Goal: Transaction & Acquisition: Register for event/course

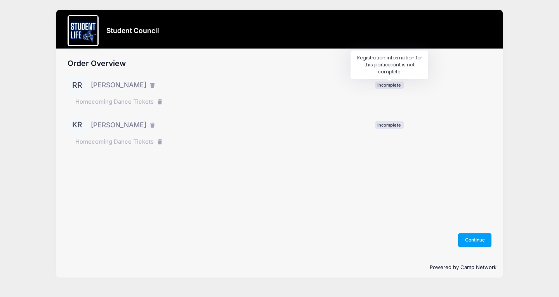
click at [395, 85] on span "Incomplete" at bounding box center [389, 85] width 29 height 7
click at [150, 86] on icon "button" at bounding box center [153, 86] width 6 height 0
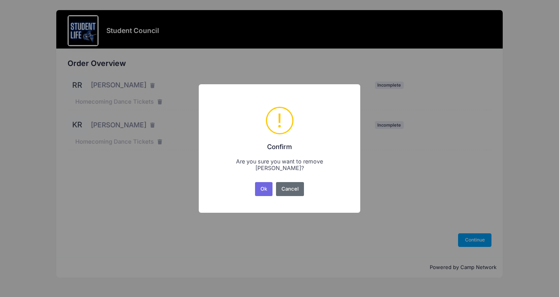
click at [292, 188] on button "Cancel" at bounding box center [290, 189] width 28 height 14
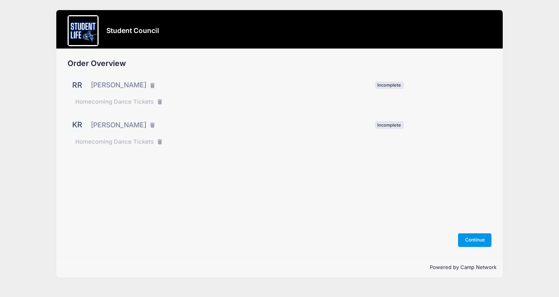
click at [469, 239] on button "Continue" at bounding box center [474, 239] width 33 height 13
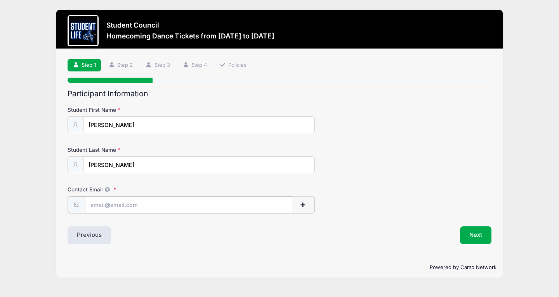
click at [132, 205] on input "Contact Email" at bounding box center [189, 204] width 208 height 17
click at [106, 206] on input "Contact Email" at bounding box center [189, 204] width 208 height 17
click at [135, 212] on input "Contact Email" at bounding box center [189, 204] width 208 height 17
type input "r"
click at [160, 244] on div "Step 1 /7 Step 1 Step 2 Step 3 Step 4 Policies Participant Information Student …" at bounding box center [279, 153] width 446 height 208
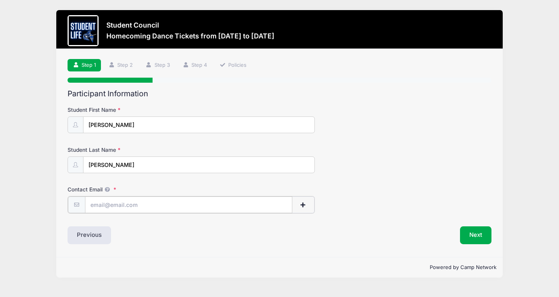
click at [123, 203] on input "Contact Email" at bounding box center [189, 204] width 208 height 17
type input "ryanrichards@education.vchstrojans.org"
click at [494, 233] on div "Next" at bounding box center [387, 234] width 216 height 18
click at [474, 236] on button "Next" at bounding box center [475, 234] width 31 height 18
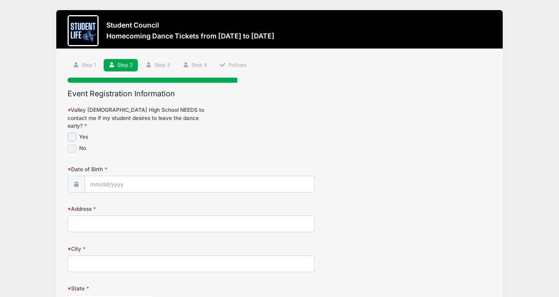
click at [73, 144] on input "No" at bounding box center [72, 148] width 9 height 9
checkbox input "true"
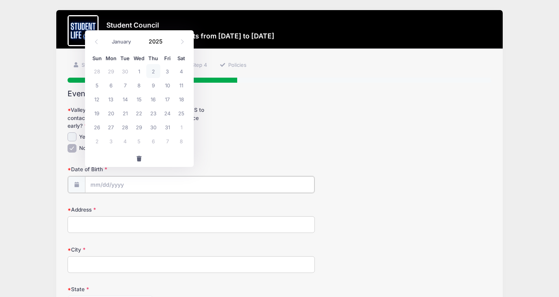
click at [99, 178] on input "Date of Birth" at bounding box center [199, 184] width 229 height 17
click at [185, 44] on span at bounding box center [182, 41] width 13 height 13
select select "10"
click at [170, 87] on span "7" at bounding box center [167, 85] width 14 height 14
type input "11/07/2025"
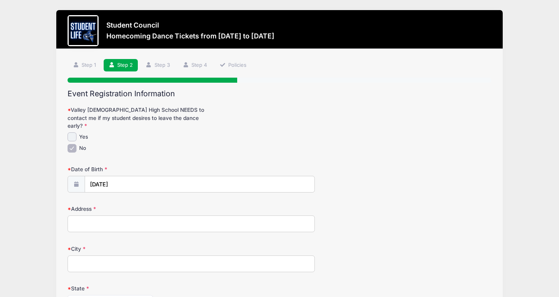
click at [126, 186] on form "Valley Christian High School NEEDS to contact me if my student desires to leave…" at bounding box center [280, 265] width 424 height 318
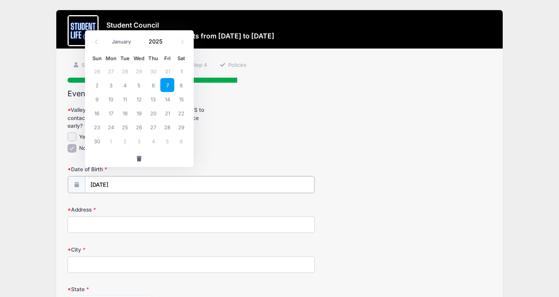
click at [127, 176] on input "11/07/2025" at bounding box center [199, 184] width 229 height 17
click at [168, 44] on span at bounding box center [167, 45] width 5 height 6
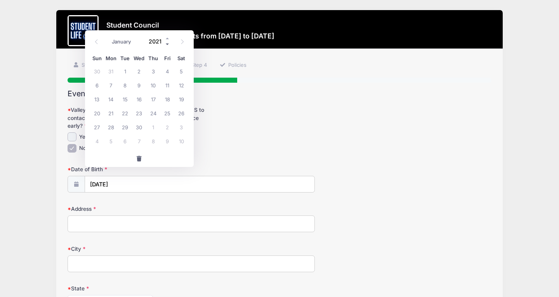
click at [168, 44] on span at bounding box center [167, 45] width 5 height 6
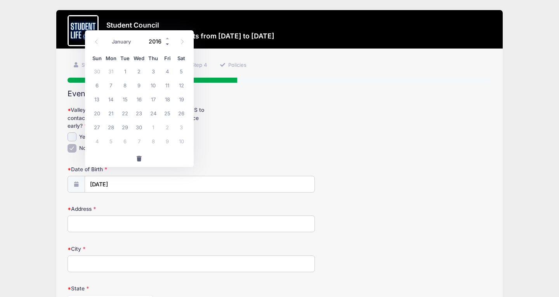
click at [168, 44] on span at bounding box center [167, 45] width 5 height 6
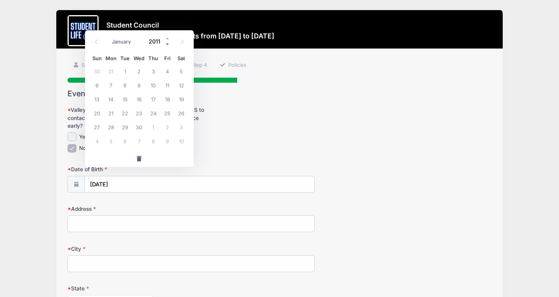
click at [168, 44] on span at bounding box center [167, 45] width 5 height 6
type input "2007"
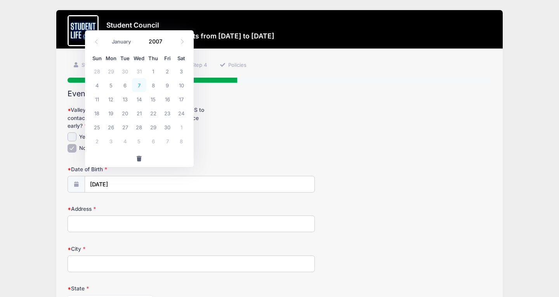
click at [140, 86] on span "7" at bounding box center [139, 85] width 14 height 14
type input "11/07/2007"
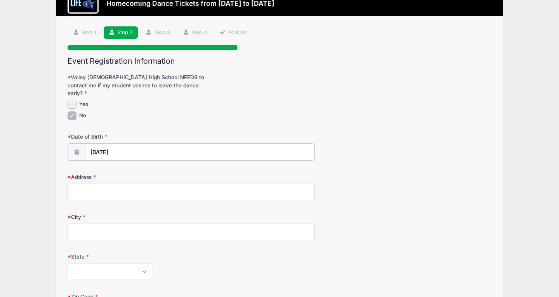
scroll to position [39, 0]
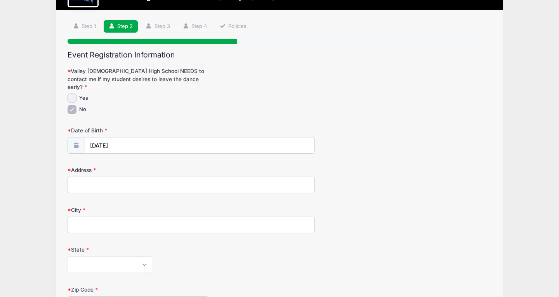
click at [141, 178] on input "Address" at bounding box center [191, 185] width 247 height 17
type input "4121 S Gemstone Dr"
click at [408, 210] on div "City" at bounding box center [280, 219] width 424 height 27
click at [135, 217] on input "City" at bounding box center [191, 225] width 247 height 17
type input "Chandler"
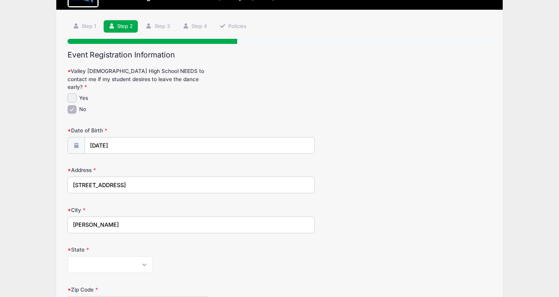
click at [349, 216] on div "City Chandler" at bounding box center [280, 219] width 424 height 27
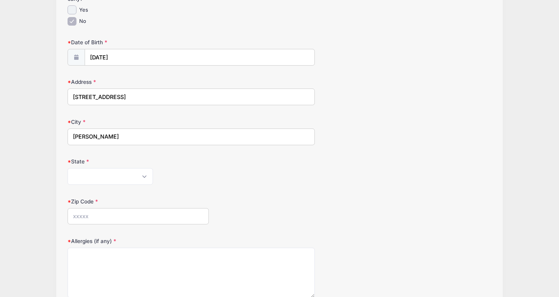
scroll to position [149, 0]
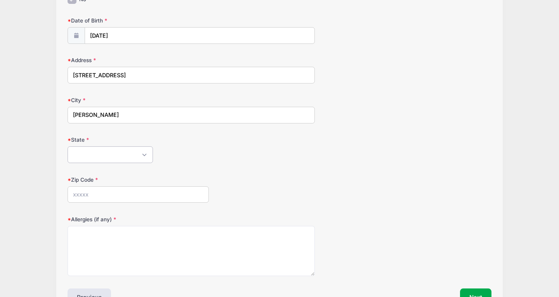
click at [68, 146] on select "Alabama Alaska American Samoa Arizona Arkansas Armed Forces Africa Armed Forces…" at bounding box center [110, 154] width 85 height 17
select select "AZ"
click option "Arizona" at bounding box center [0, 0] width 0 height 0
click at [109, 186] on input "Zip Code" at bounding box center [138, 194] width 141 height 17
type input "85249"
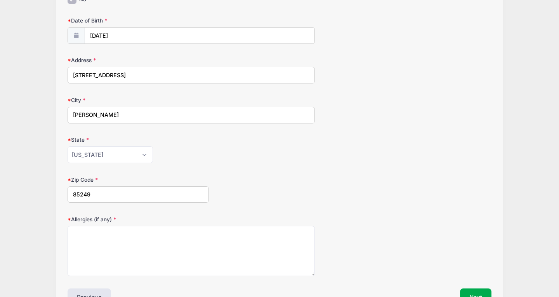
click at [252, 180] on div "Zip Code 85249" at bounding box center [280, 189] width 424 height 27
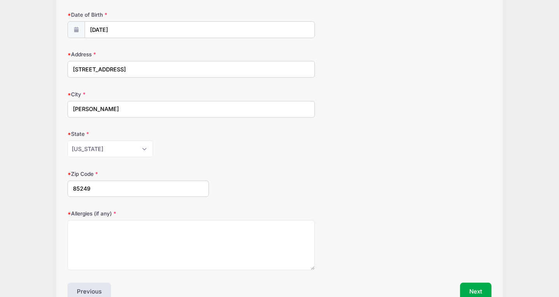
scroll to position [191, 0]
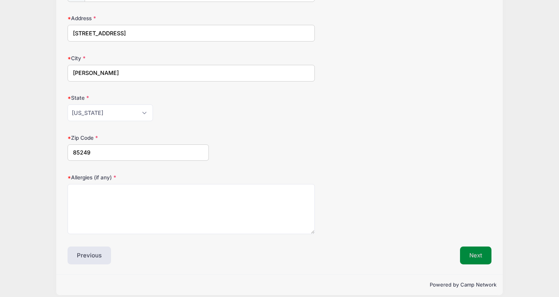
click at [473, 246] on button "Next" at bounding box center [475, 255] width 31 height 18
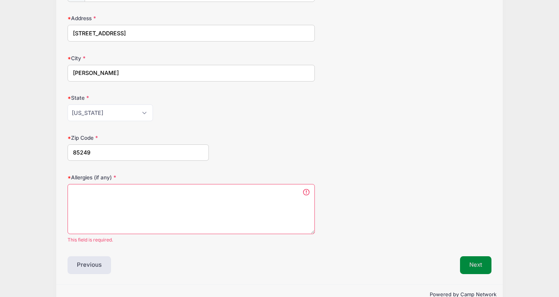
scroll to position [200, 0]
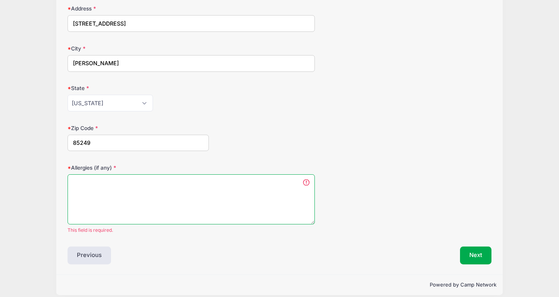
click at [232, 206] on textarea "Allergies (if any)" at bounding box center [191, 199] width 247 height 50
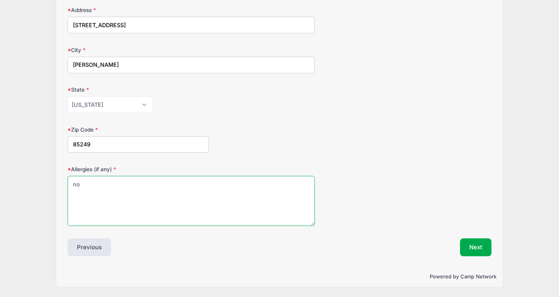
scroll to position [191, 0]
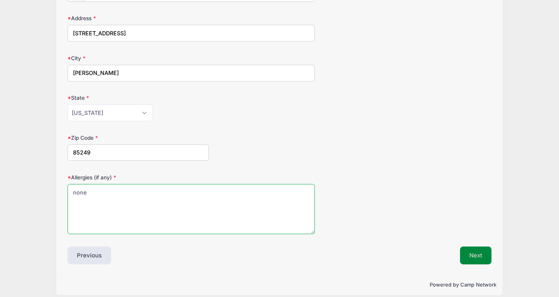
type textarea "none"
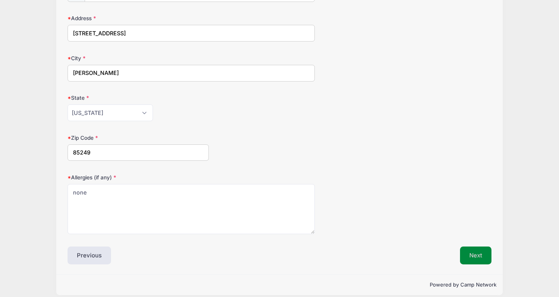
click at [475, 250] on button "Next" at bounding box center [475, 255] width 31 height 18
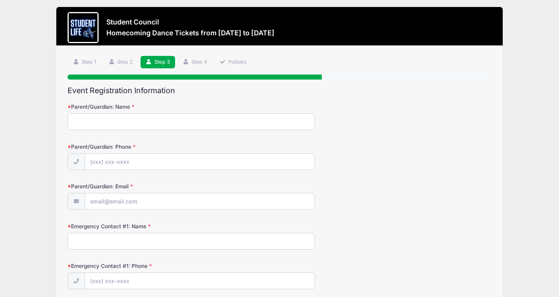
scroll to position [0, 0]
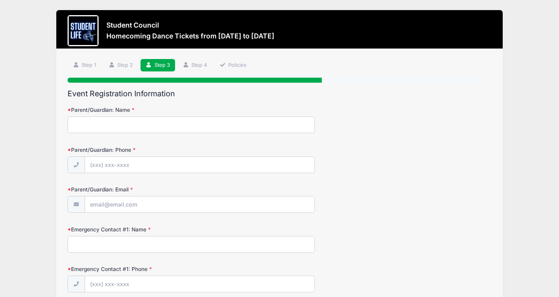
click at [100, 132] on input "Parent/Guardian: Name" at bounding box center [191, 124] width 247 height 17
type input "Tracy Richards"
click at [111, 167] on input "Parent/Guardian: Phone" at bounding box center [199, 165] width 229 height 17
type input "(602) 578-5260"
click at [118, 212] on input "Parent/Guardian: Email" at bounding box center [199, 204] width 229 height 17
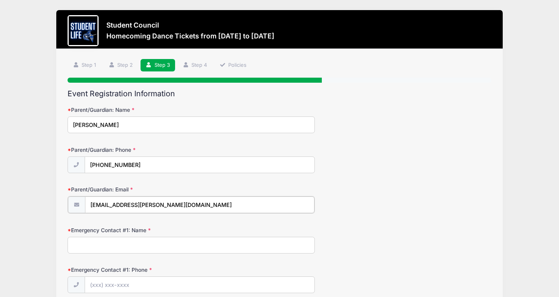
scroll to position [6, 0]
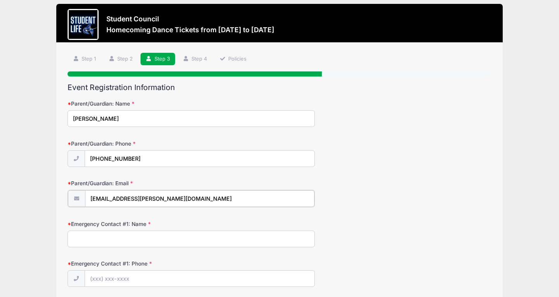
type input "johnnyrocketseed@cox.net"
click at [113, 241] on input "Emergency Contact #1: Name" at bounding box center [191, 238] width 247 height 17
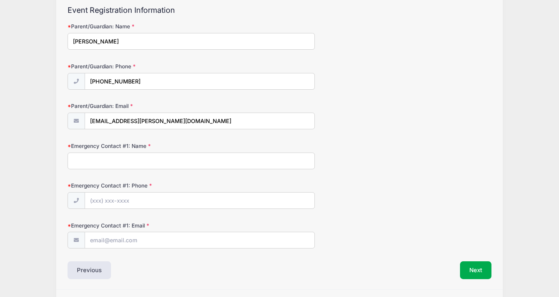
scroll to position [106, 0]
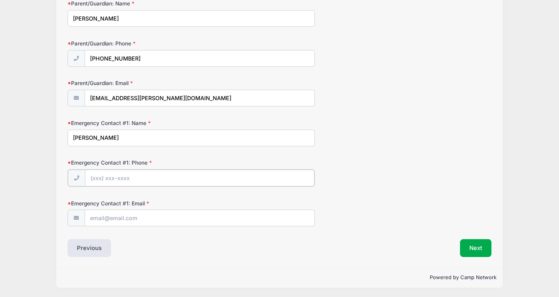
click at [102, 180] on input "Emergency Contact #1: Phone" at bounding box center [199, 178] width 229 height 17
click at [125, 139] on input "Tracy Richards" at bounding box center [191, 138] width 247 height 17
type input "T"
type input "JR Richards"
click at [109, 179] on input "Emergency Contact #1: Phone" at bounding box center [199, 178] width 229 height 17
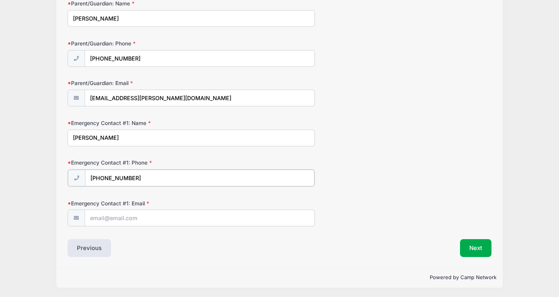
type input "(480) 363-7325"
click at [127, 220] on input "Emergency Contact #1: Email" at bounding box center [199, 217] width 229 height 17
type input "jrichards@ewingos.com"
click at [483, 243] on button "Next" at bounding box center [475, 247] width 31 height 18
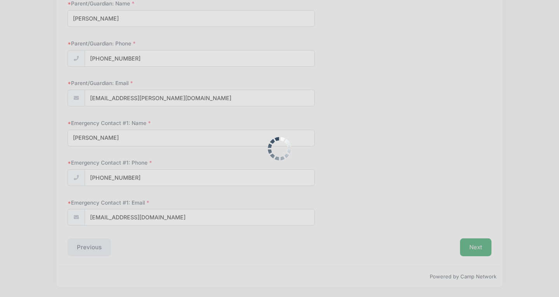
scroll to position [0, 0]
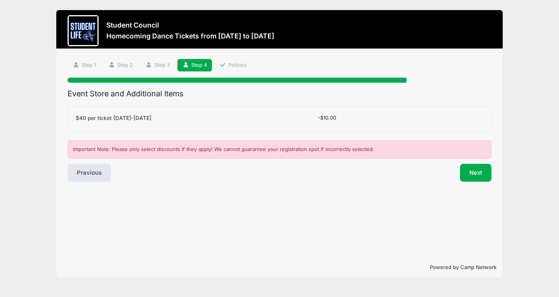
click at [334, 118] on span "-$10.00" at bounding box center [327, 117] width 18 height 6
click at [186, 123] on div "$40 per ticket [DATE]-[DATE]" at bounding box center [193, 119] width 242 height 10
click at [346, 112] on div "$40 per ticket September 28-October 4 Please Select Yes (-$10.00) No -$10.00" at bounding box center [280, 119] width 424 height 26
click at [476, 173] on button "Next" at bounding box center [475, 173] width 31 height 18
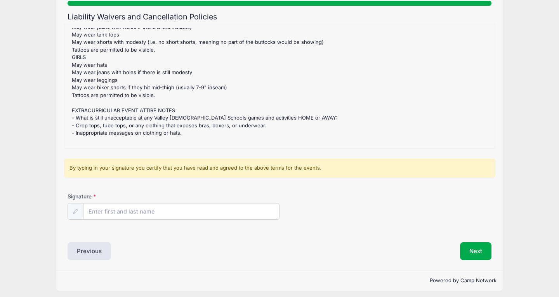
scroll to position [81, 0]
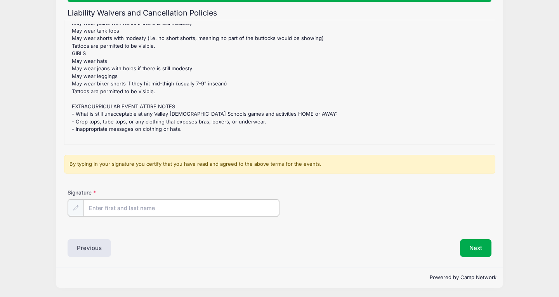
click at [114, 206] on input "Signature" at bounding box center [181, 207] width 196 height 17
type input "T"
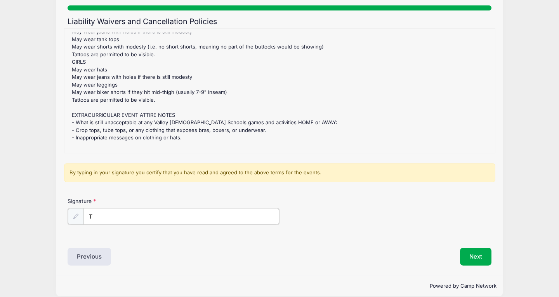
scroll to position [82, 0]
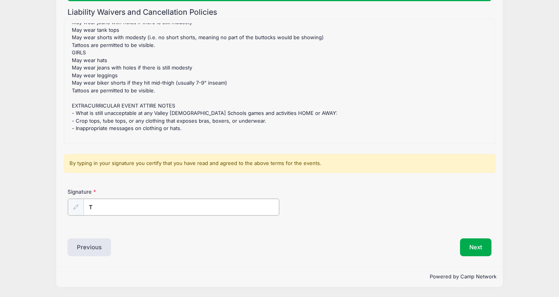
click at [110, 208] on input "T" at bounding box center [181, 207] width 196 height 17
type input "Tracy Richards"
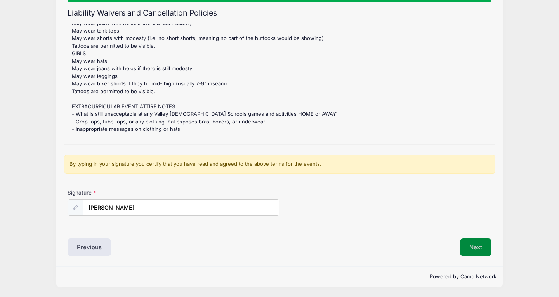
click at [479, 246] on button "Next" at bounding box center [475, 247] width 31 height 18
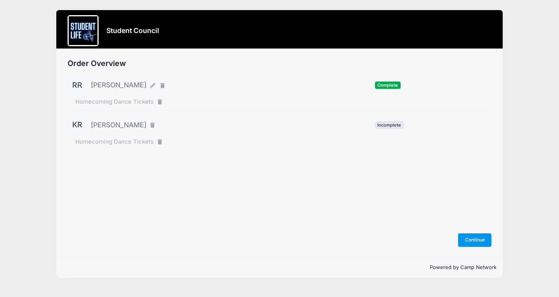
click at [485, 234] on button "Continue" at bounding box center [474, 239] width 33 height 13
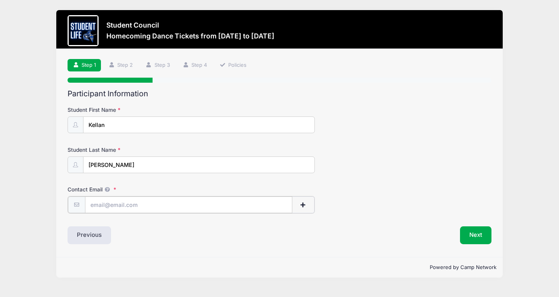
click at [124, 203] on input "Contact Email" at bounding box center [189, 204] width 208 height 17
type input "[EMAIL_ADDRESS][DOMAIN_NAME]"
click at [481, 233] on button "Next" at bounding box center [475, 234] width 31 height 18
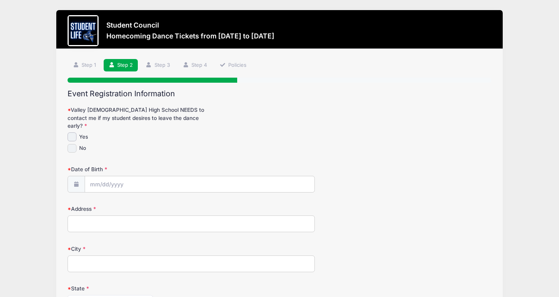
click at [75, 144] on input "No" at bounding box center [72, 148] width 9 height 9
checkbox input "true"
click at [114, 176] on input "Date of Birth" at bounding box center [199, 184] width 229 height 17
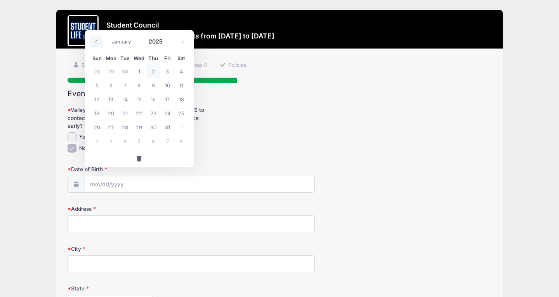
click at [97, 45] on span at bounding box center [96, 41] width 13 height 13
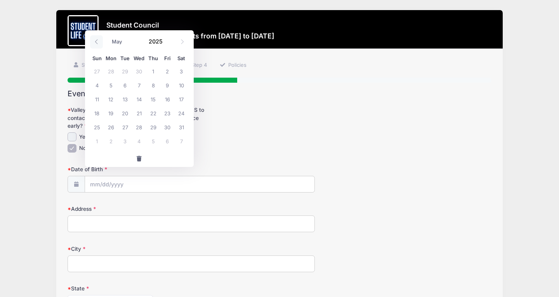
click at [97, 45] on span at bounding box center [96, 41] width 13 height 13
select select "2"
click option "March" at bounding box center [0, 0] width 0 height 0
click at [160, 41] on input "2025" at bounding box center [157, 42] width 25 height 12
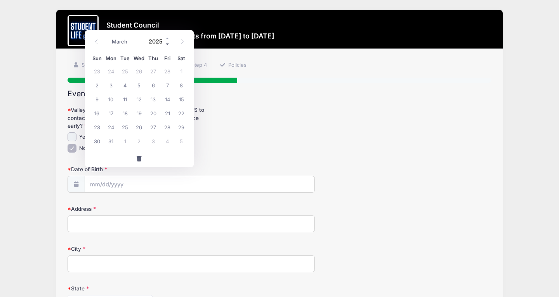
click at [167, 47] on span at bounding box center [167, 45] width 5 height 6
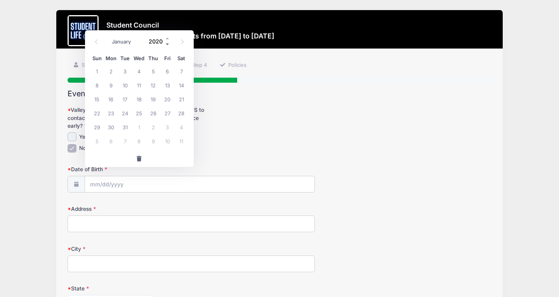
click at [167, 47] on span at bounding box center [167, 45] width 5 height 6
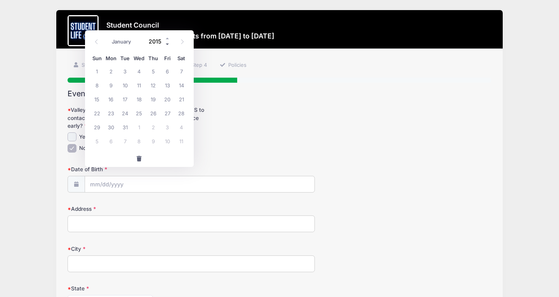
click at [167, 47] on span at bounding box center [167, 45] width 5 height 6
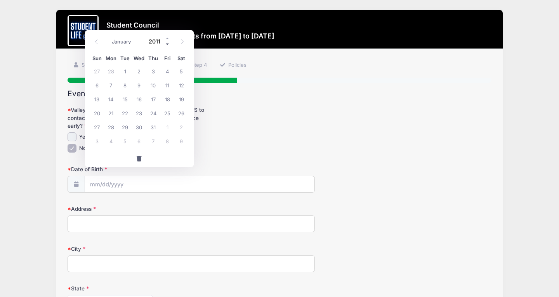
type input "2010"
click at [94, 127] on span "28" at bounding box center [97, 127] width 14 height 14
type input "03/28/2010"
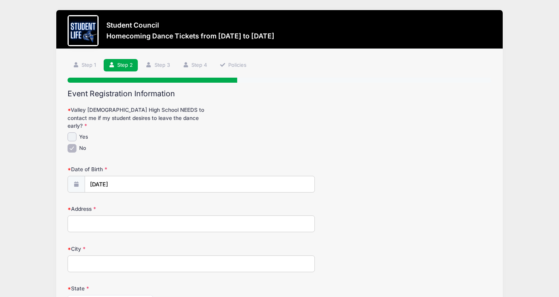
click at [109, 215] on input "Address" at bounding box center [191, 223] width 247 height 17
type input "4121 S Gemstone Dr"
type input "Chandler"
select select "AZ"
type input "85249"
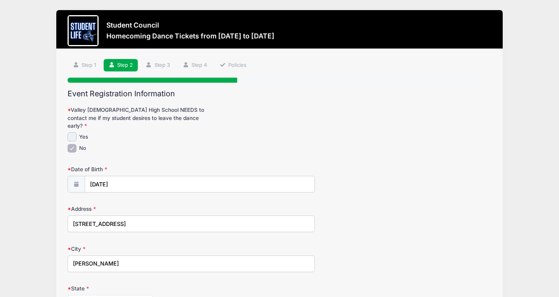
click at [389, 205] on div "Address 4121 S Gemstone Dr" at bounding box center [280, 218] width 424 height 27
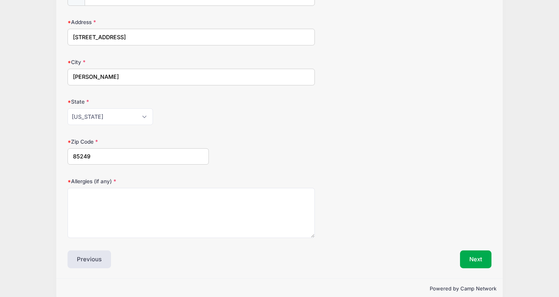
scroll to position [191, 0]
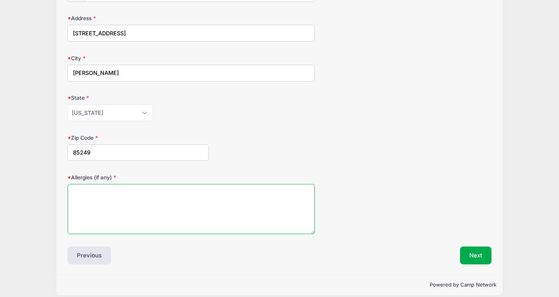
click at [243, 193] on textarea "Allergies (if any)" at bounding box center [191, 209] width 247 height 50
type textarea "none"
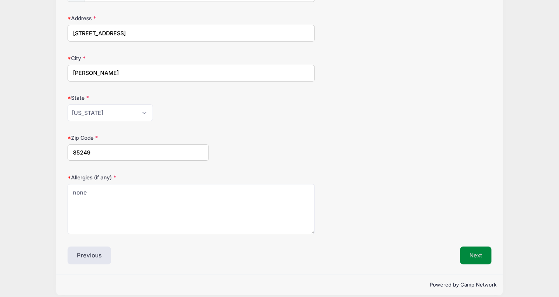
click at [471, 248] on button "Next" at bounding box center [475, 255] width 31 height 18
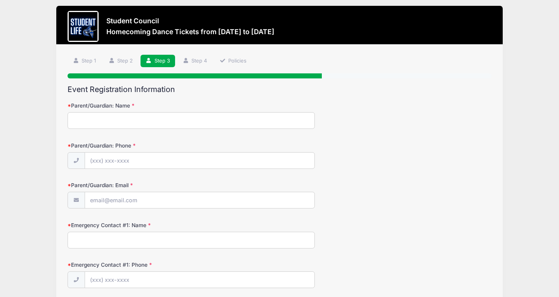
scroll to position [0, 0]
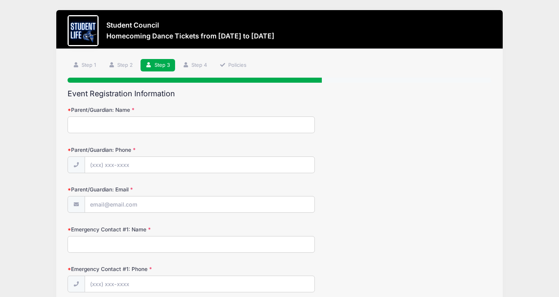
click at [97, 127] on input "Parent/Guardian: Name" at bounding box center [191, 124] width 247 height 17
type input "Tracy Richards"
type input "(602) 578-5260"
click at [105, 206] on input "Parent/Guardian: Email" at bounding box center [199, 204] width 229 height 17
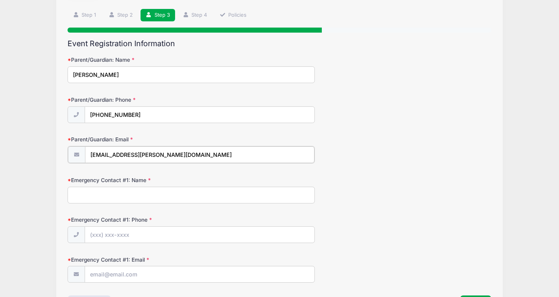
scroll to position [73, 0]
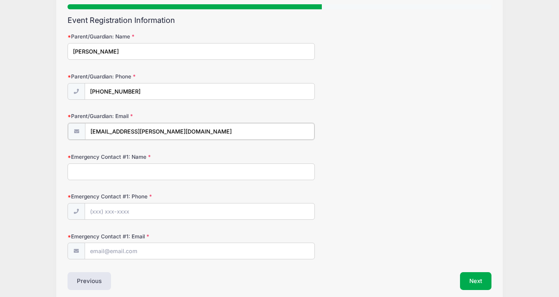
type input "johnnyrocketseed@cox.net"
click at [116, 169] on input "Emergency Contact #1: Name" at bounding box center [191, 171] width 247 height 17
type input "JR Richards"
click at [121, 209] on input "Emergency Contact #1: Phone" at bounding box center [199, 211] width 229 height 17
click at [122, 212] on input "Emergency Contact #1: Phone" at bounding box center [199, 211] width 229 height 17
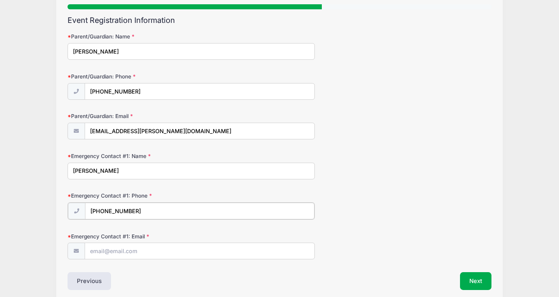
type input "(480) 363-7325"
click at [111, 255] on input "Emergency Contact #1: Email" at bounding box center [199, 250] width 229 height 17
type input "jrichards@ewingos.com"
click at [476, 279] on button "Next" at bounding box center [475, 280] width 31 height 18
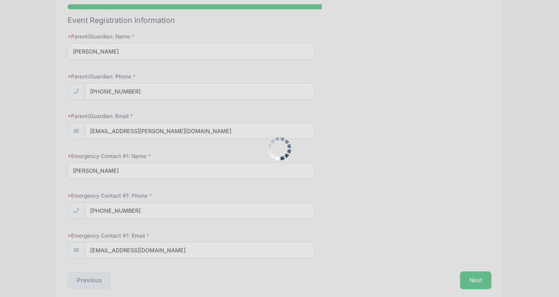
scroll to position [0, 0]
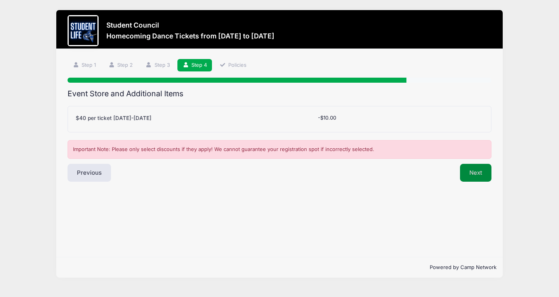
click at [470, 173] on button "Next" at bounding box center [475, 173] width 31 height 18
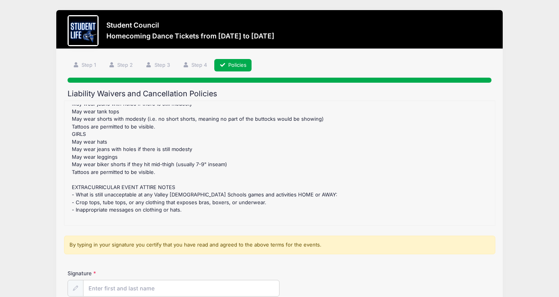
scroll to position [81, 0]
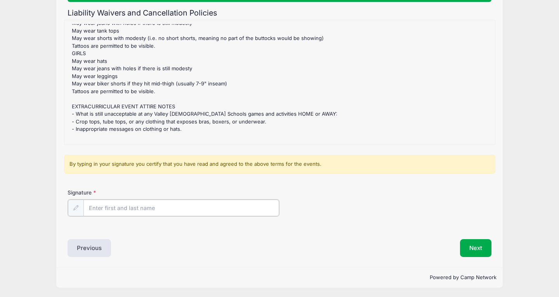
click at [126, 207] on input "Signature" at bounding box center [181, 207] width 196 height 17
type input "Tracy Richards"
click at [484, 250] on button "Next" at bounding box center [475, 247] width 31 height 18
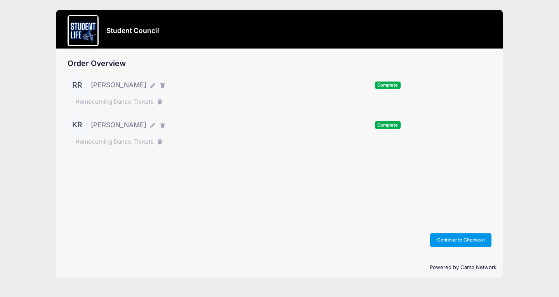
click at [473, 244] on button "Continue to Checkout" at bounding box center [460, 239] width 61 height 13
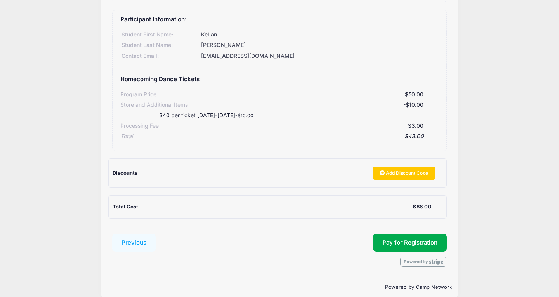
scroll to position [224, 0]
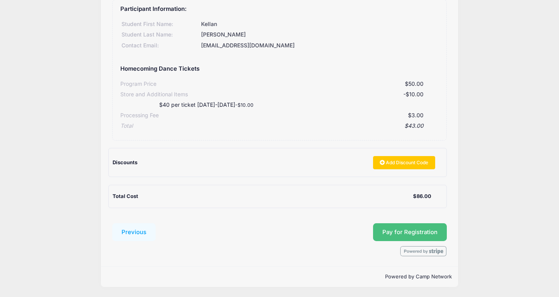
click at [416, 233] on button "Pay for Registration" at bounding box center [410, 232] width 74 height 18
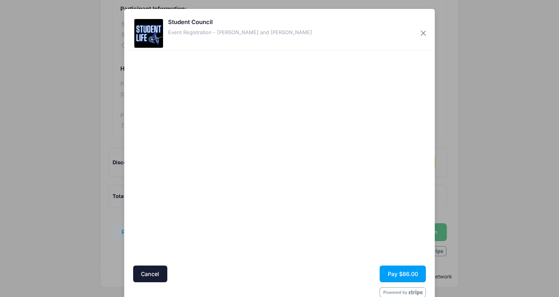
click at [301, 264] on form "Cancel Pay $86.00" at bounding box center [279, 175] width 293 height 243
click at [356, 252] on div at bounding box center [354, 158] width 143 height 208
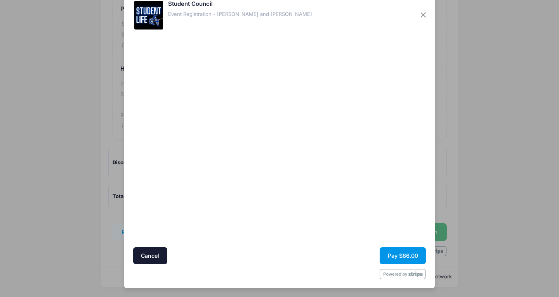
click at [395, 256] on button "Pay $86.00" at bounding box center [403, 255] width 46 height 17
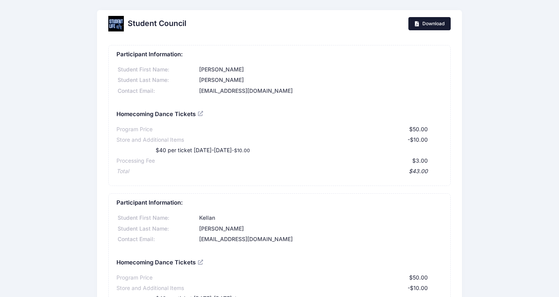
click at [429, 18] on link "Download" at bounding box center [429, 23] width 42 height 13
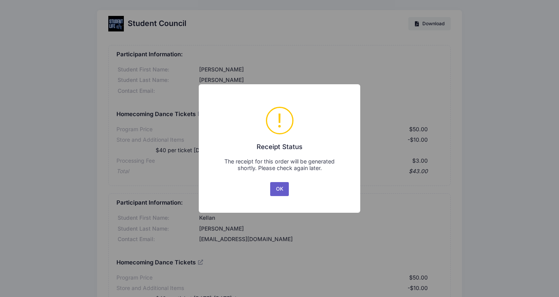
click at [283, 191] on button "OK" at bounding box center [279, 189] width 19 height 14
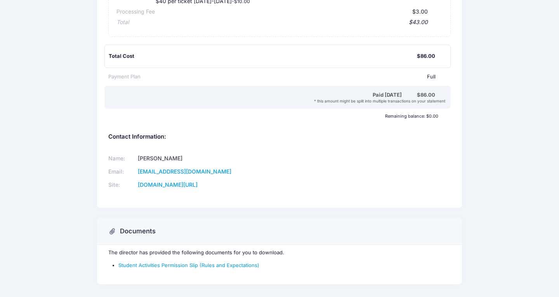
scroll to position [323, 0]
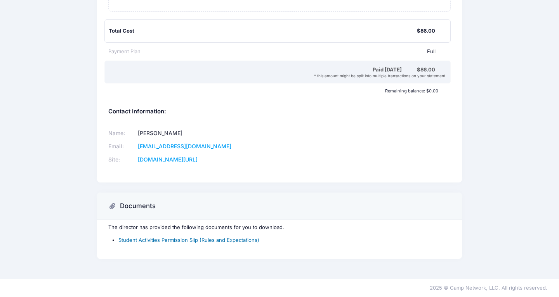
click at [190, 241] on link "Student Activities Permission Slip (Rules and Expectations)" at bounding box center [188, 240] width 141 height 6
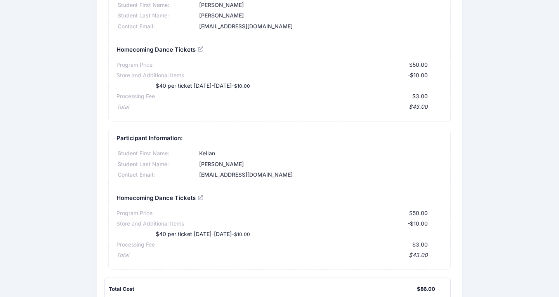
scroll to position [70, 0]
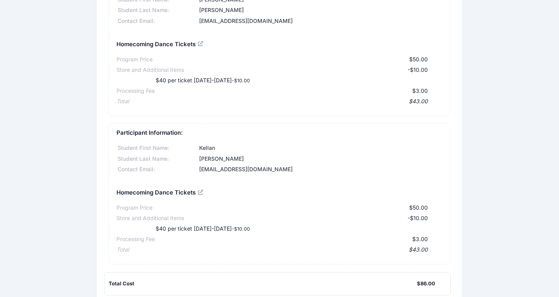
click at [0, 142] on div "Student Council Download Participant Information: Student First Name: [PERSON_N…" at bounding box center [279, 230] width 559 height 581
